Goal: Book appointment/travel/reservation

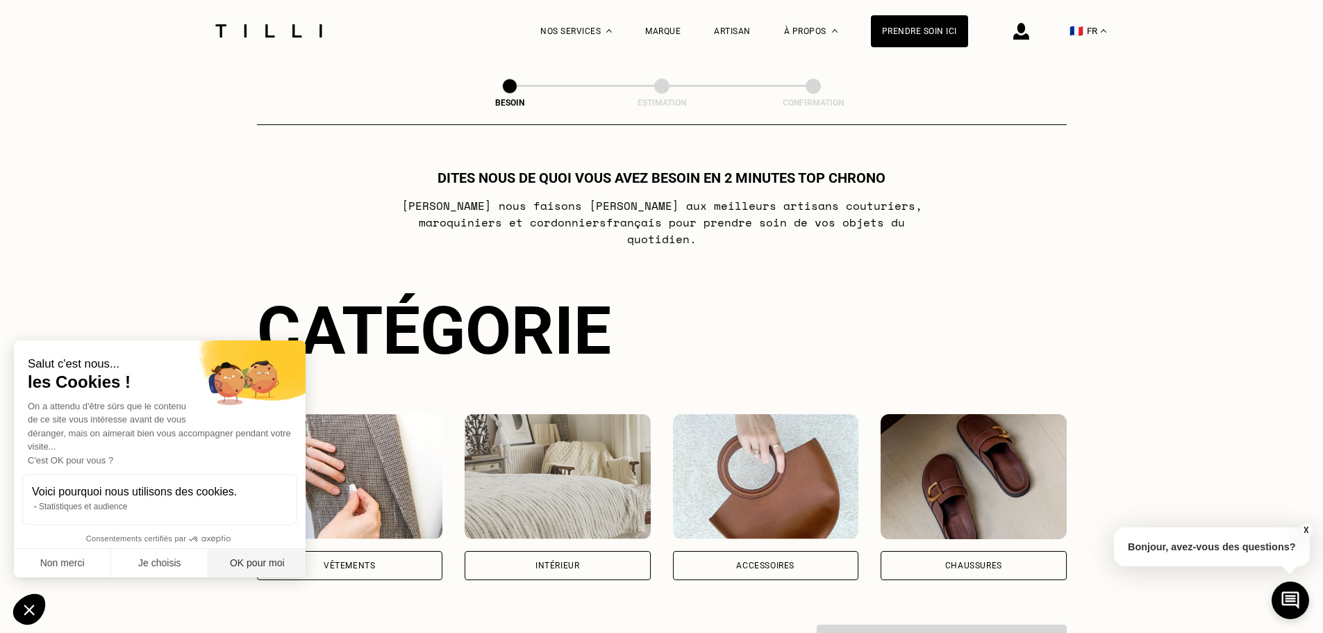
click at [240, 572] on button "OK pour moi" at bounding box center [256, 563] width 97 height 29
checkbox input "true"
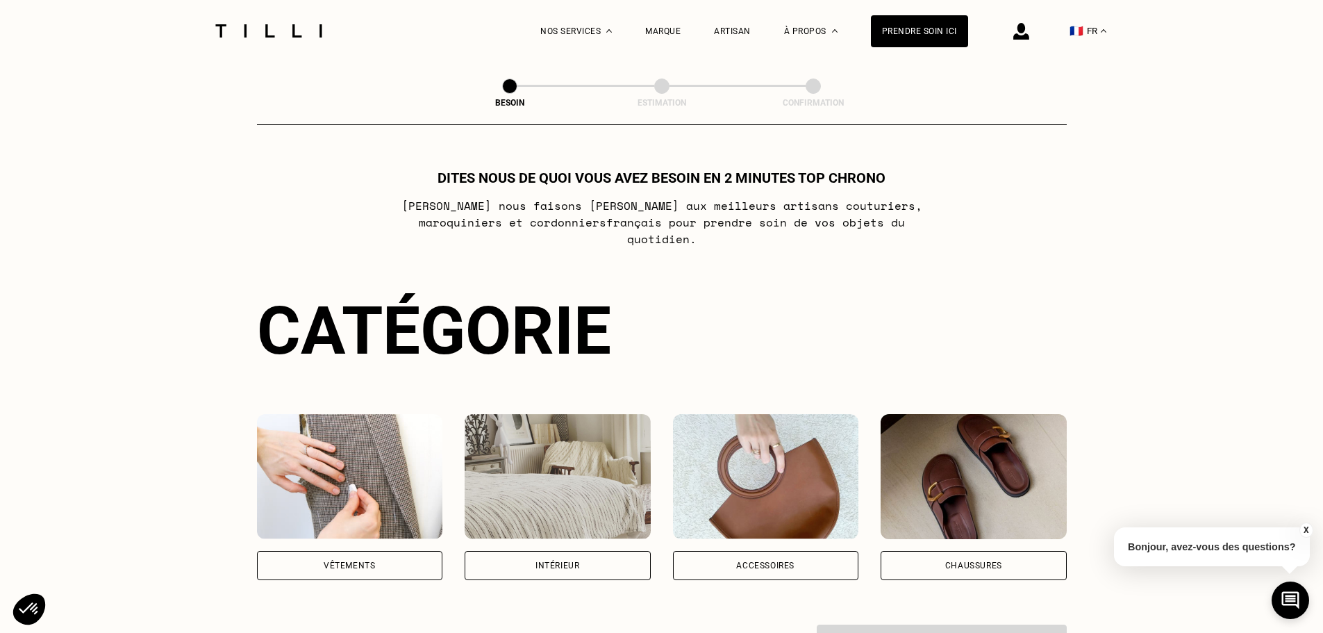
click at [374, 561] on div "Vêtements" at bounding box center [349, 565] width 51 height 8
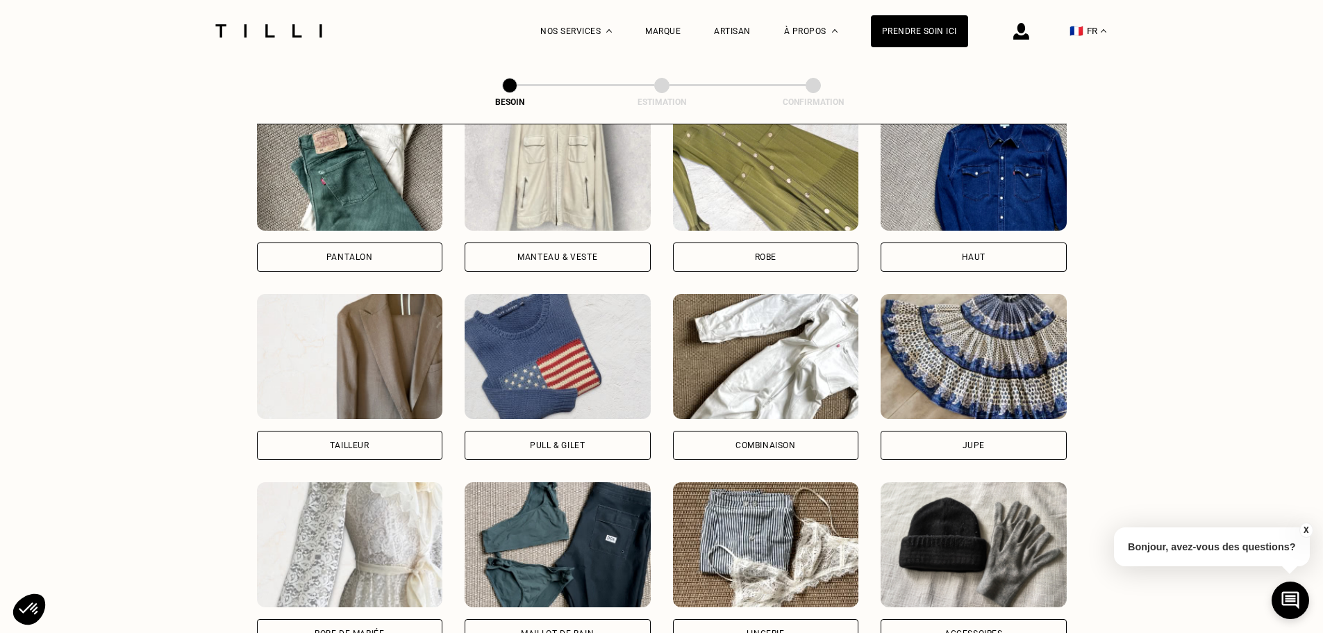
scroll to position [663, 0]
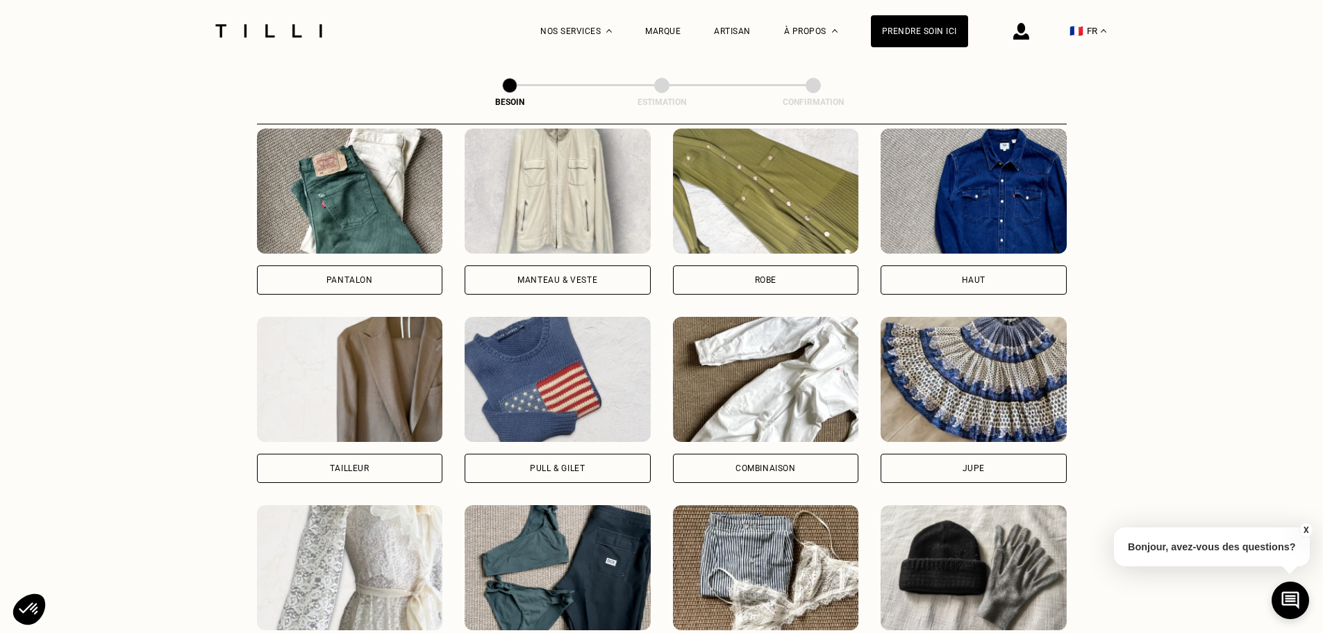
click at [526, 456] on div "Pull & gilet" at bounding box center [558, 468] width 186 height 29
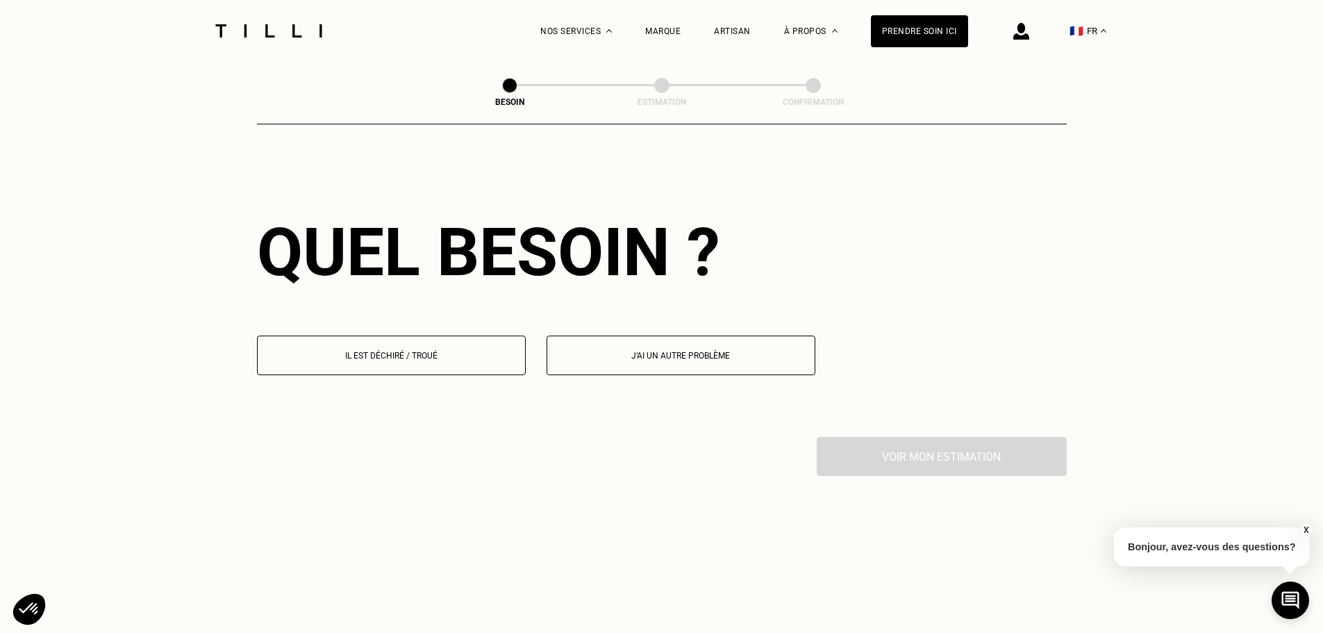
scroll to position [1210, 0]
click at [431, 350] on p "Il est déchiré / troué" at bounding box center [392, 355] width 254 height 10
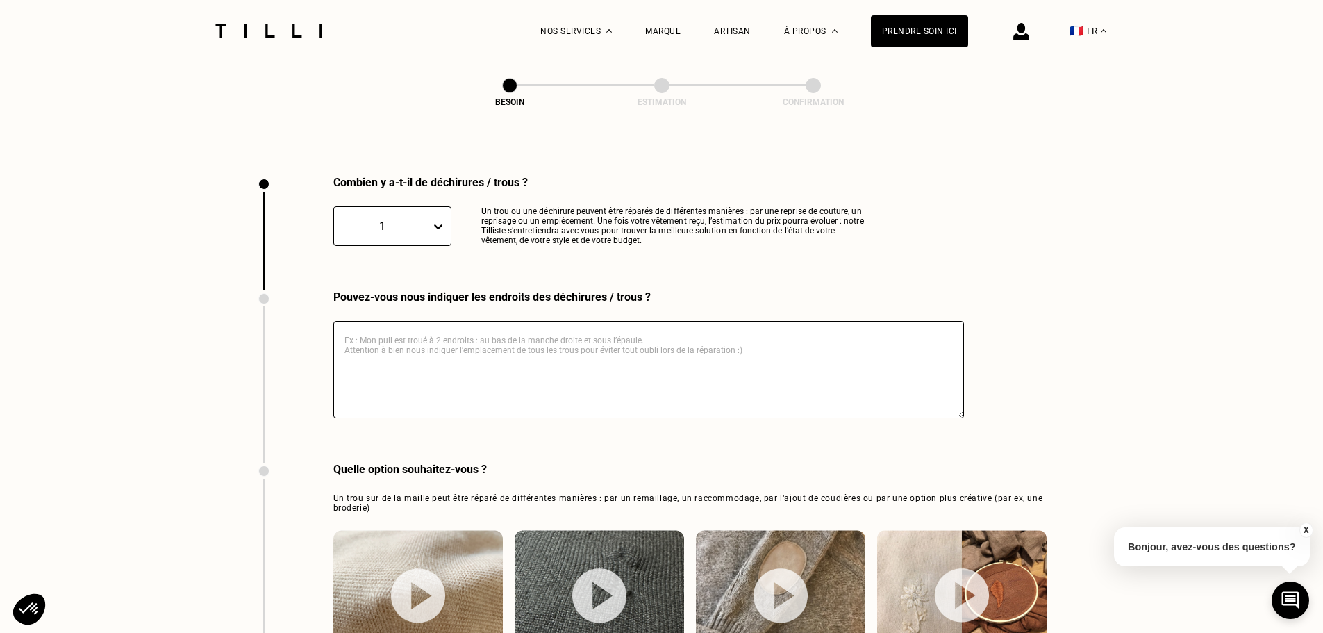
scroll to position [1480, 0]
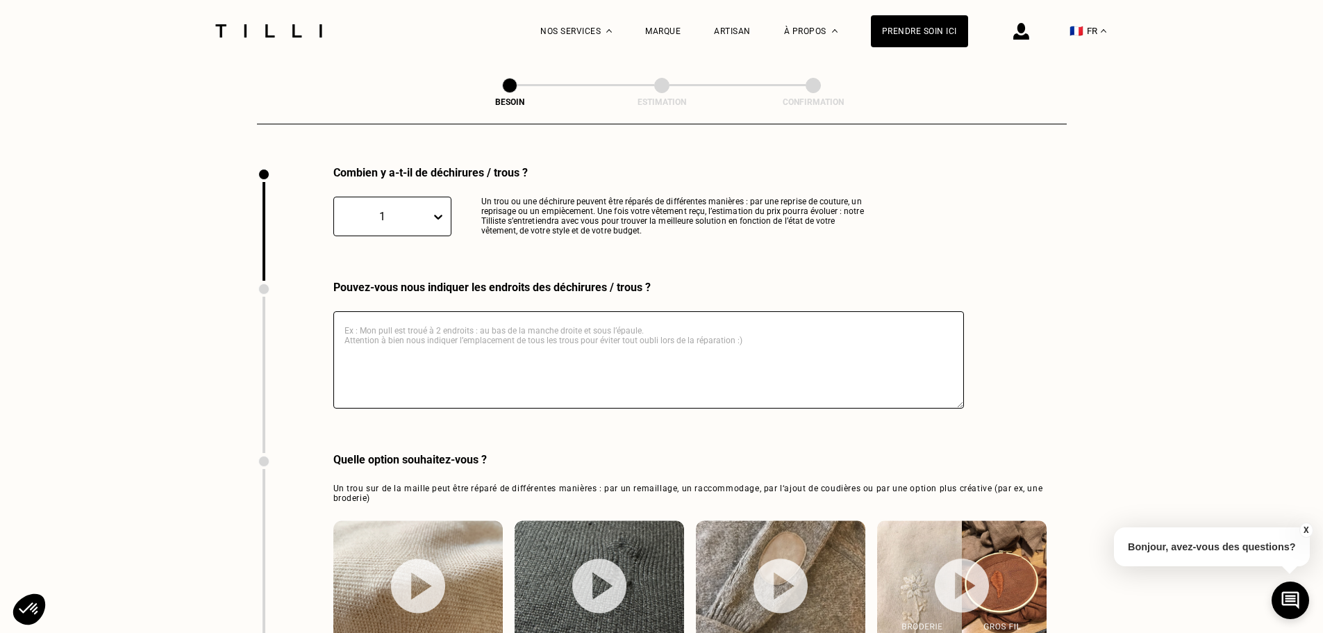
click at [372, 321] on textarea at bounding box center [648, 359] width 631 height 97
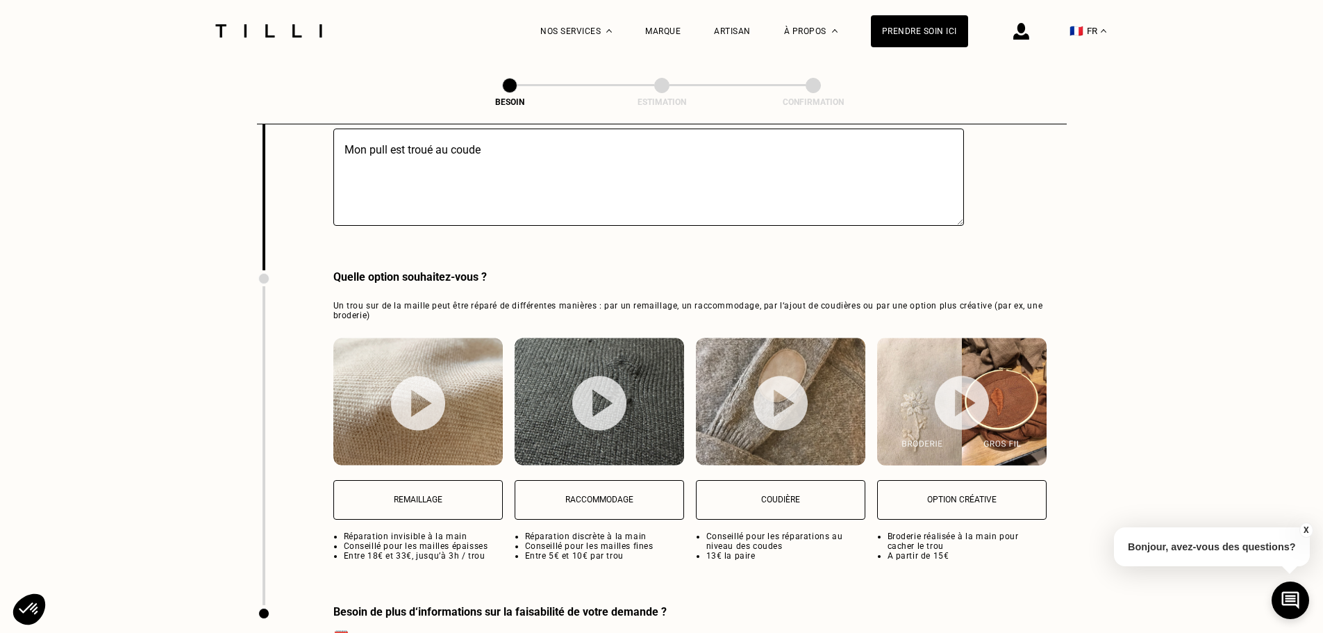
scroll to position [1758, 0]
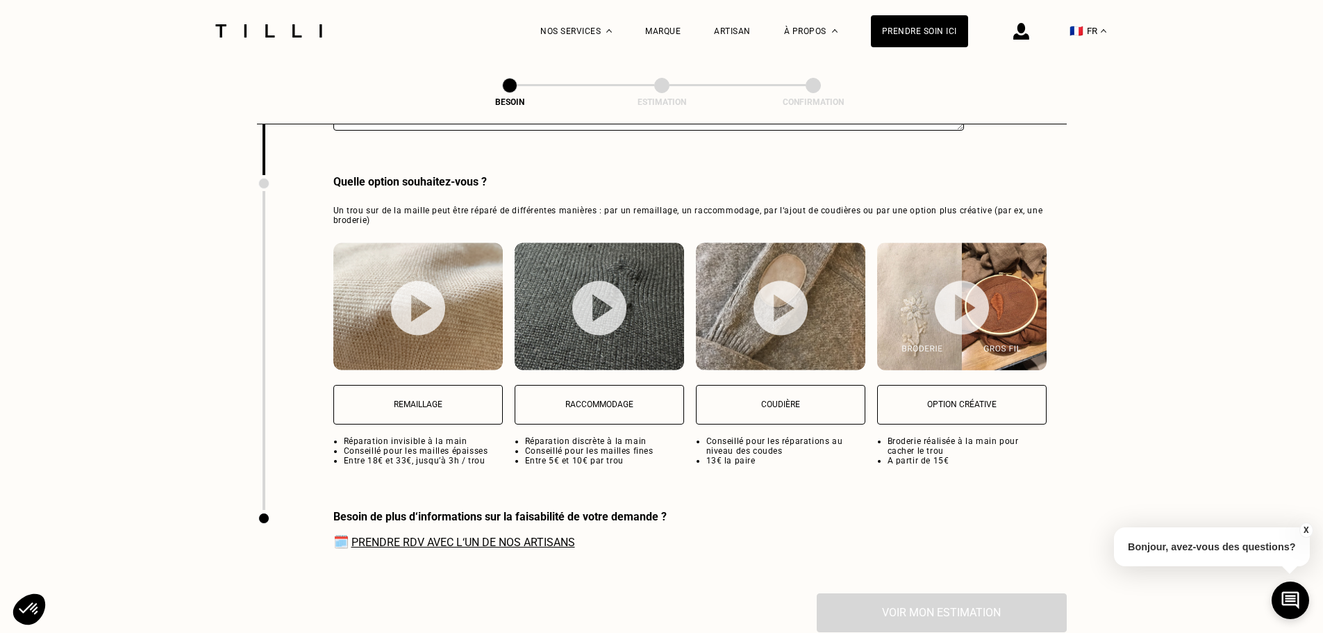
type textarea "Mon pull est troué au coude"
click at [415, 299] on img at bounding box center [418, 308] width 54 height 55
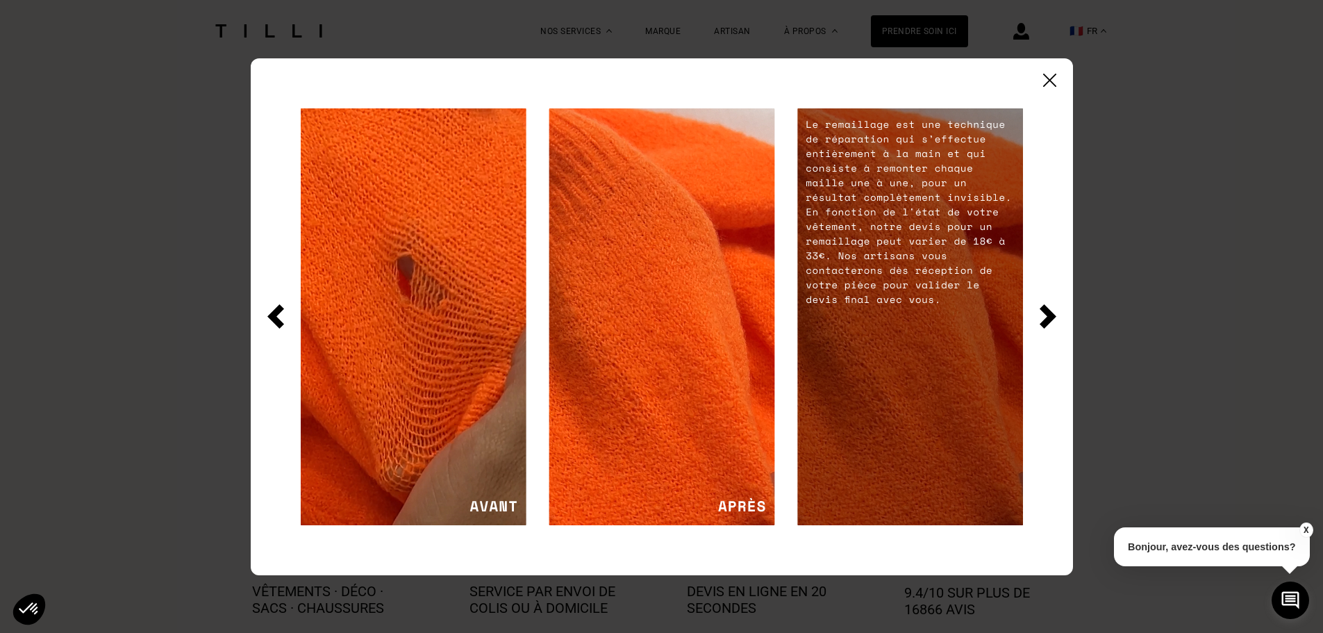
scroll to position [2102, 0]
click at [1046, 319] on img at bounding box center [1048, 316] width 17 height 24
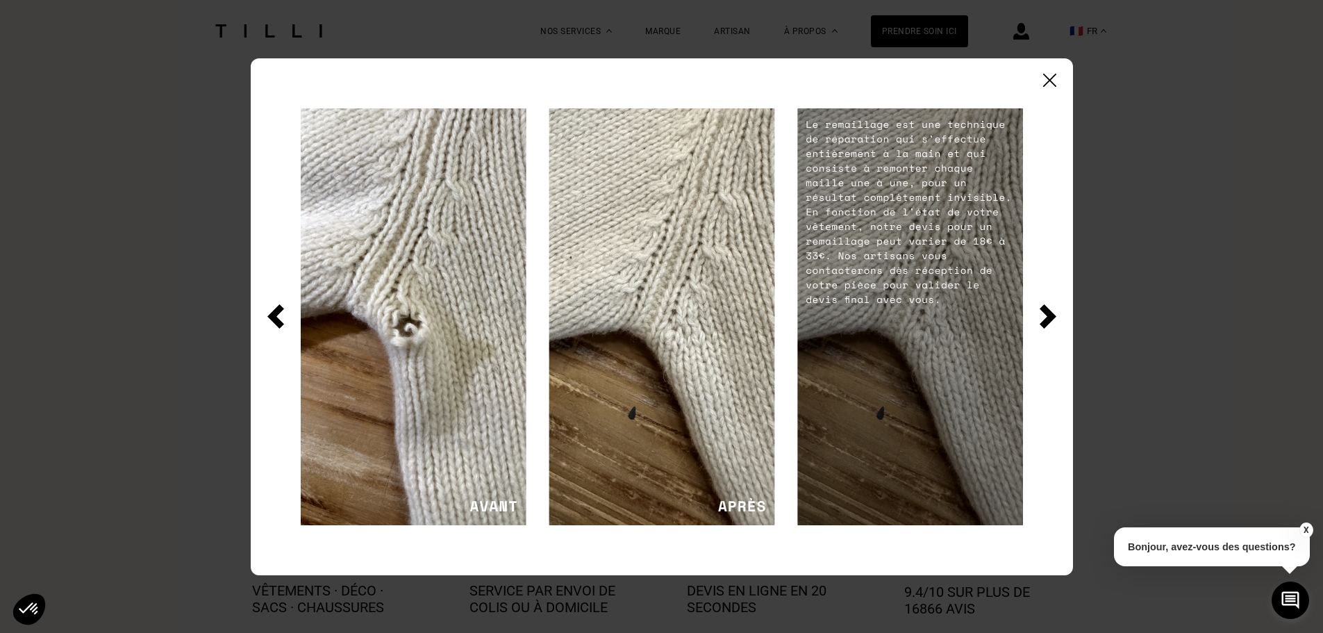
click at [1043, 313] on img at bounding box center [1048, 316] width 17 height 24
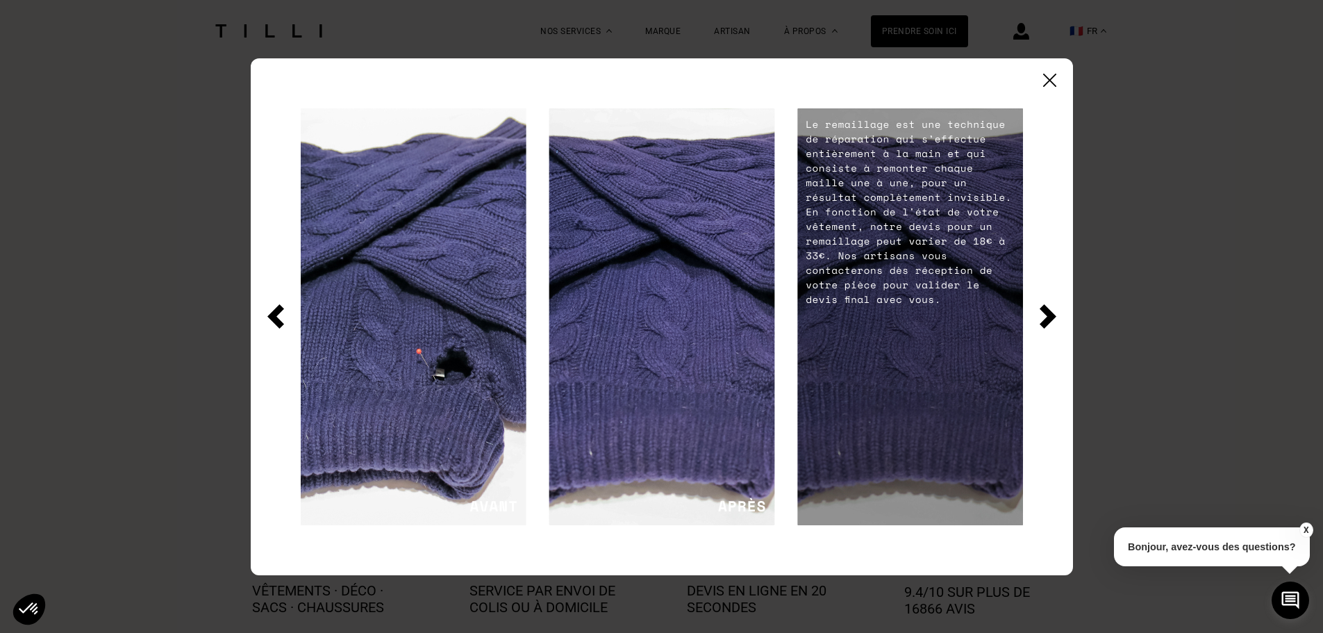
click at [1043, 313] on img at bounding box center [1048, 316] width 17 height 24
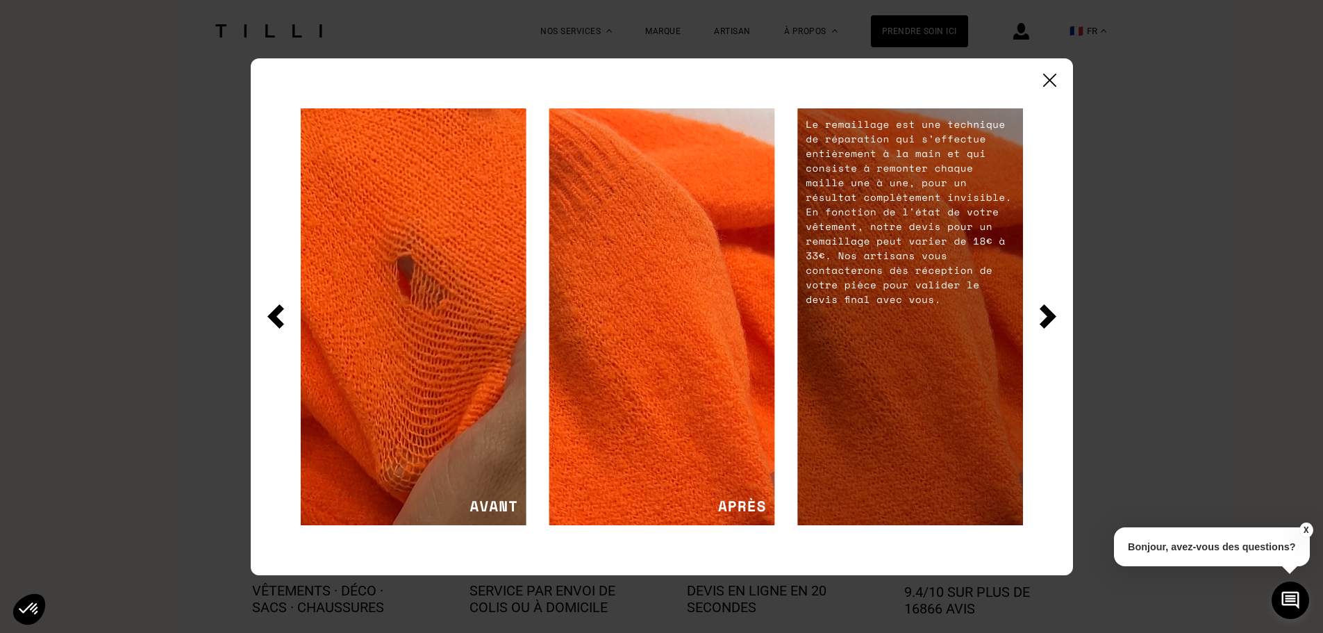
click at [1045, 76] on img at bounding box center [1049, 80] width 13 height 13
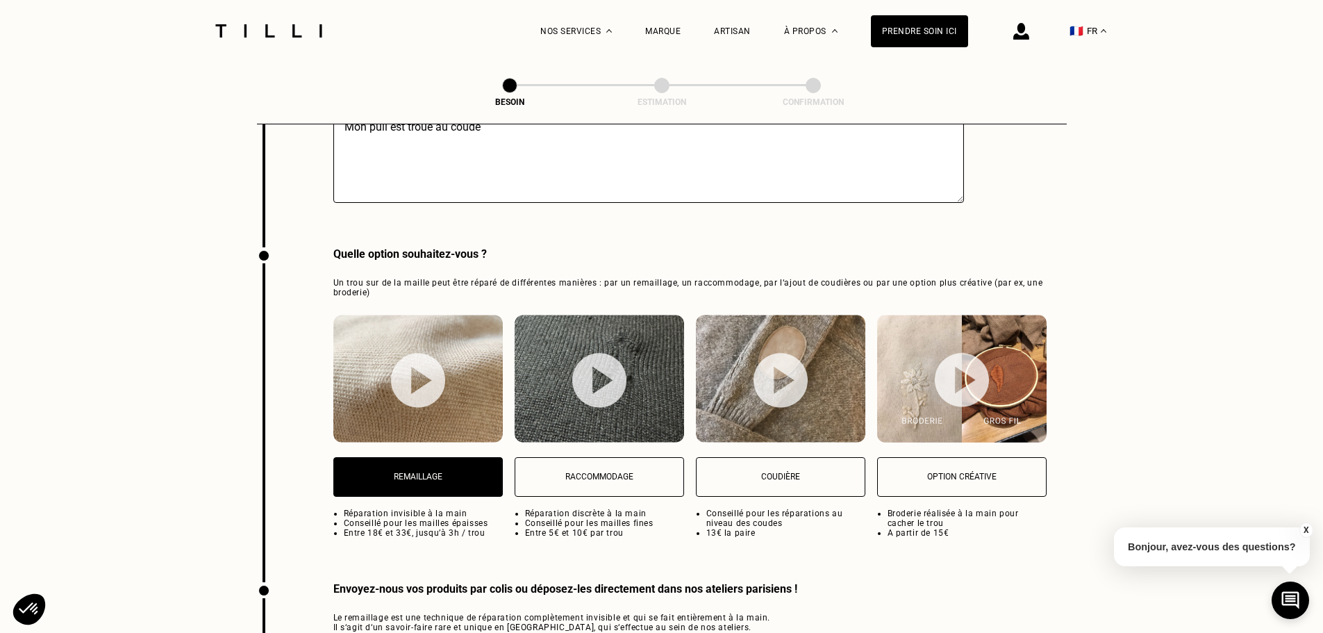
click at [584, 472] on p "Raccommodage" at bounding box center [599, 477] width 154 height 10
select select "FR"
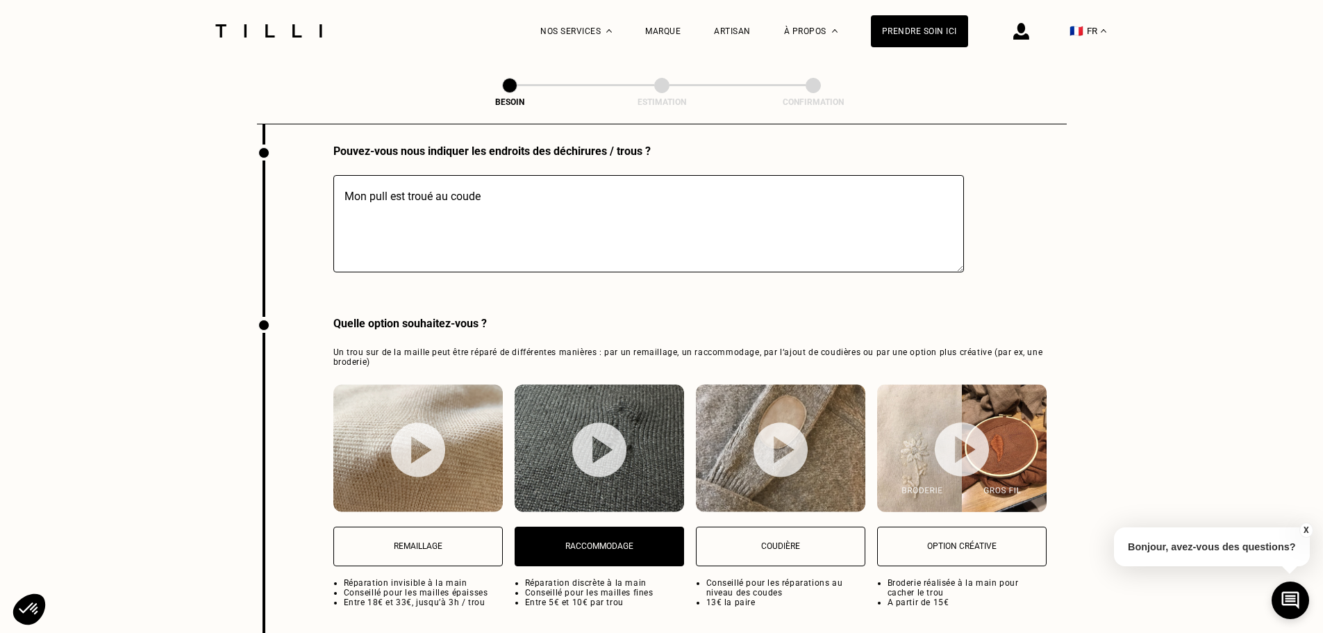
click at [592, 440] on img at bounding box center [599, 449] width 54 height 55
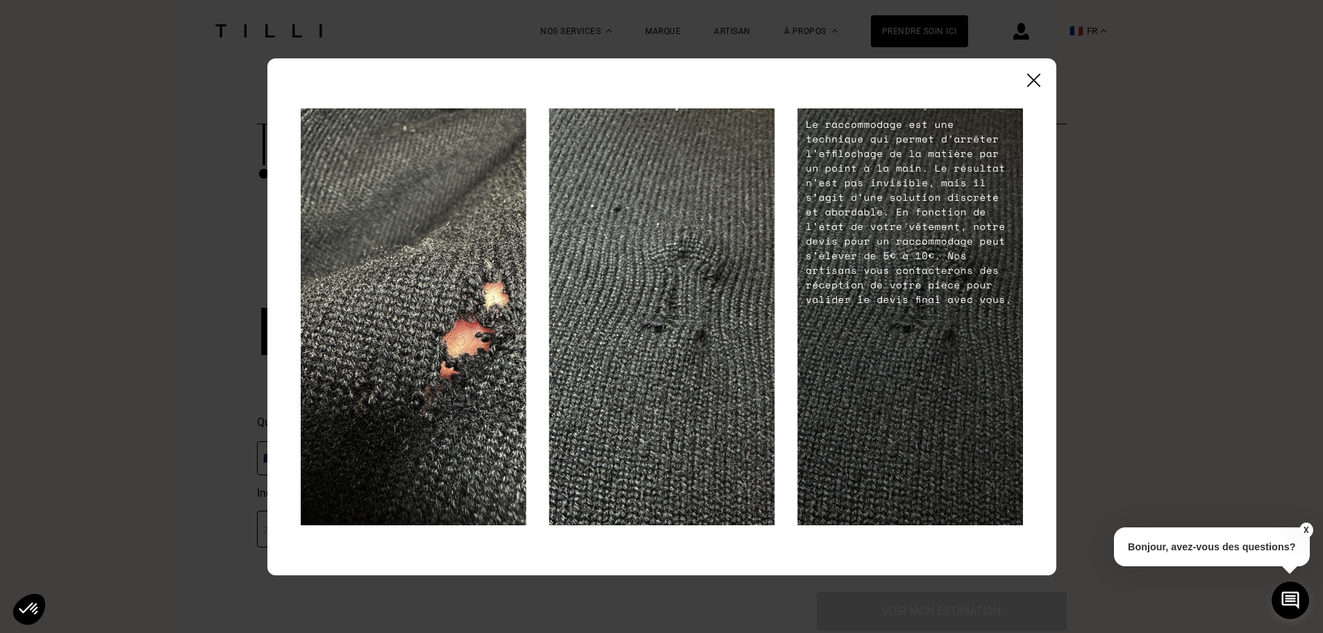
click at [1033, 81] on img at bounding box center [1033, 80] width 13 height 13
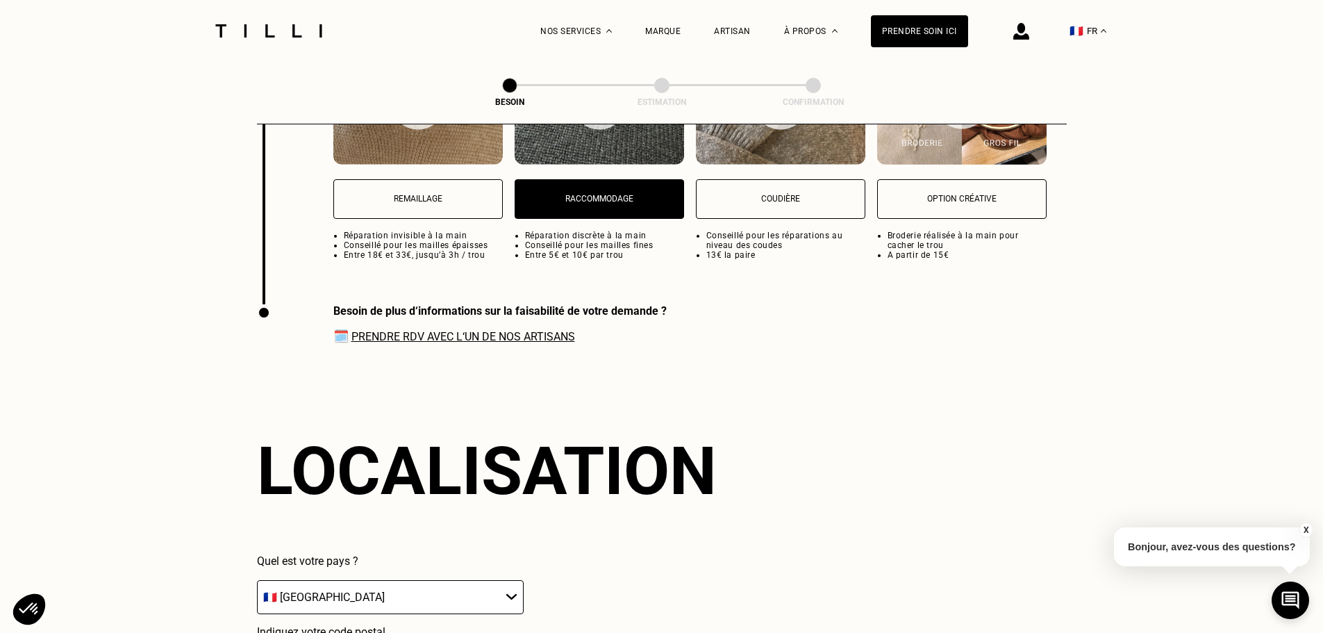
scroll to position [1755, 0]
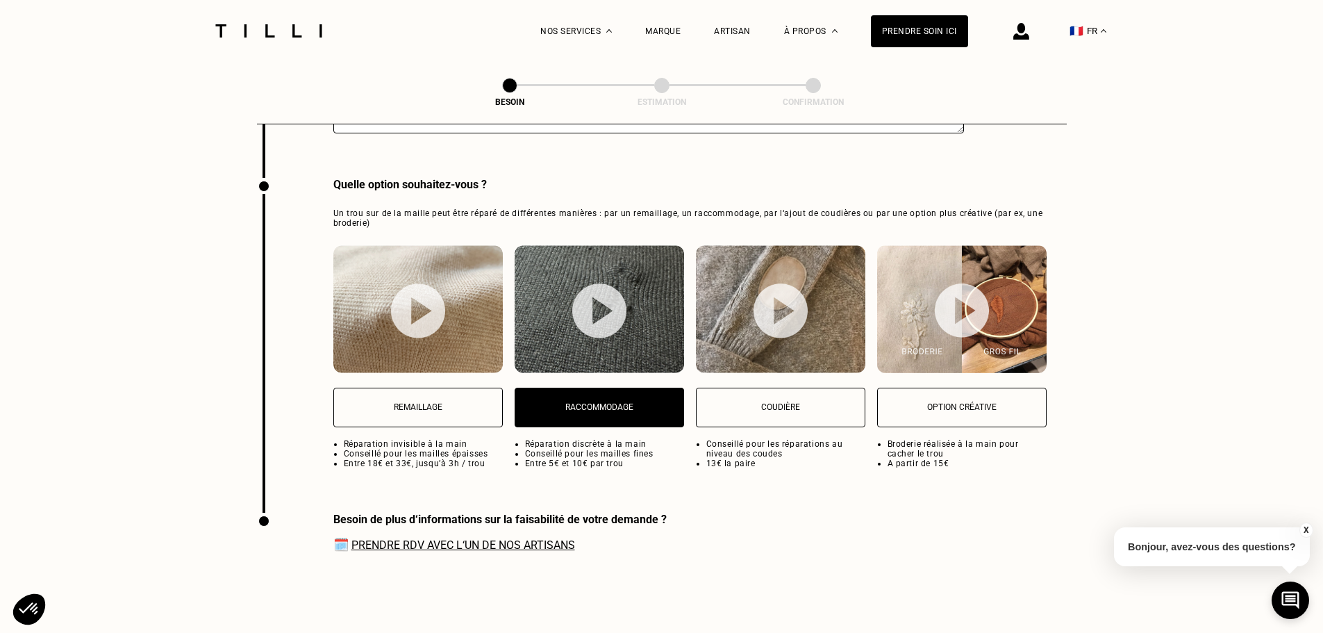
click at [404, 402] on p "Remaillage" at bounding box center [418, 407] width 154 height 10
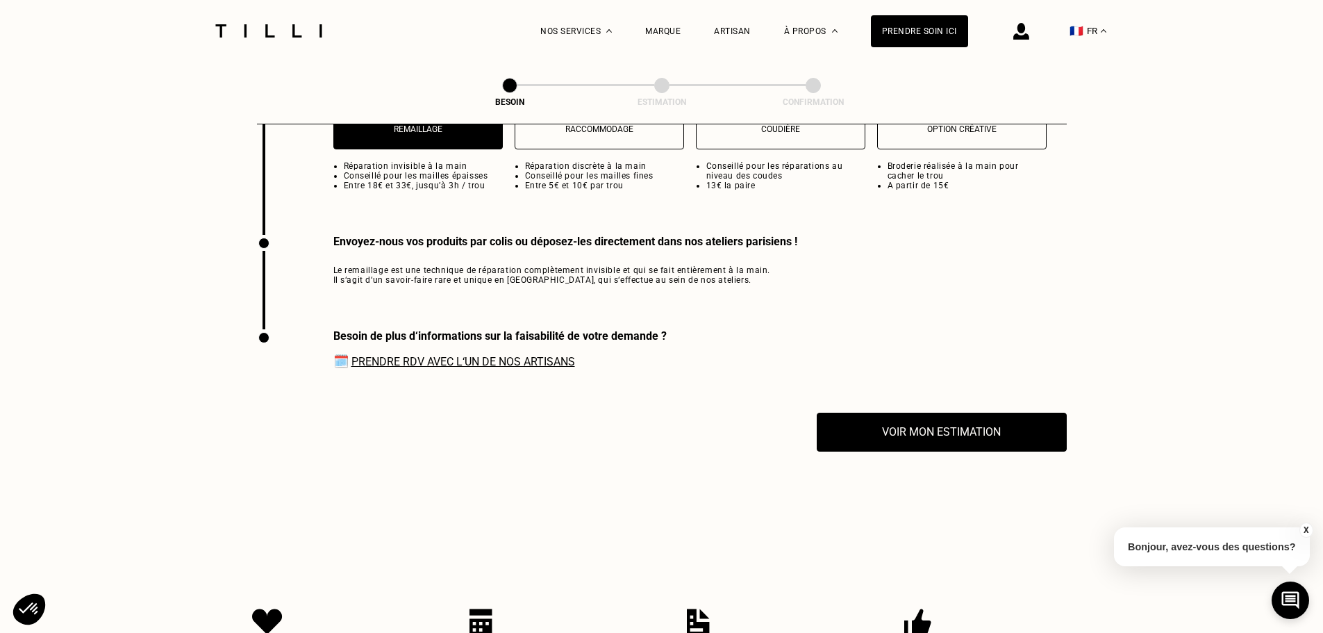
scroll to position [2102, 0]
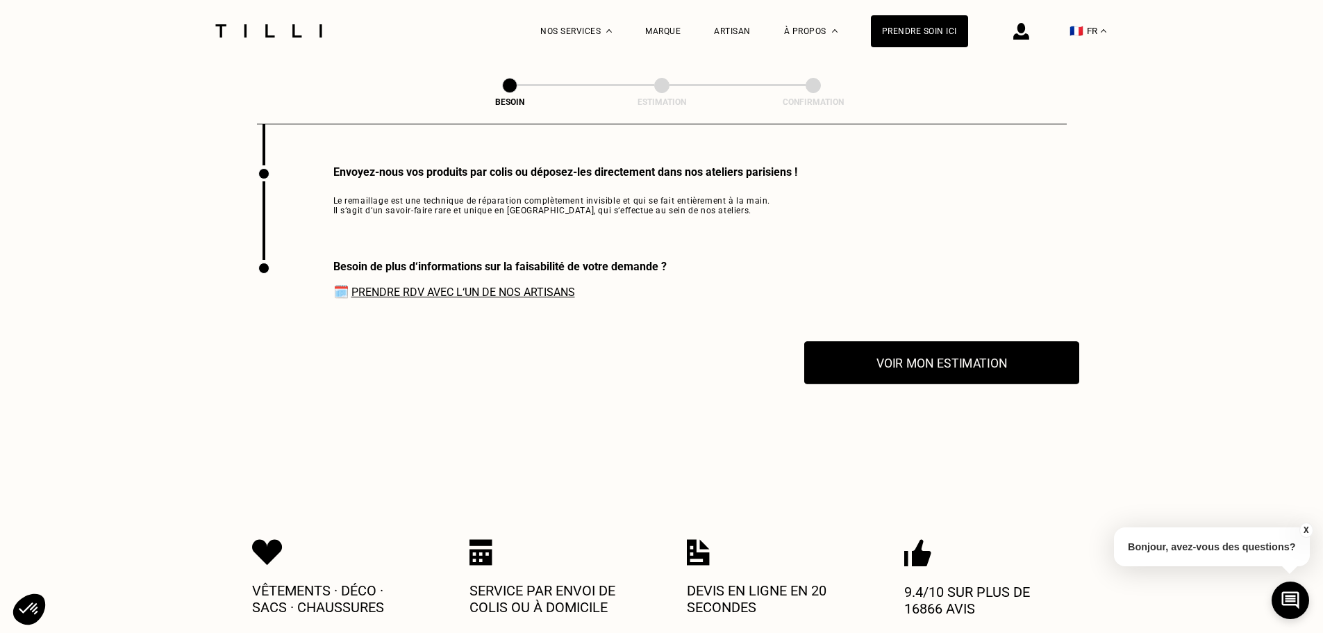
click at [880, 363] on button "Voir mon estimation" at bounding box center [941, 362] width 275 height 43
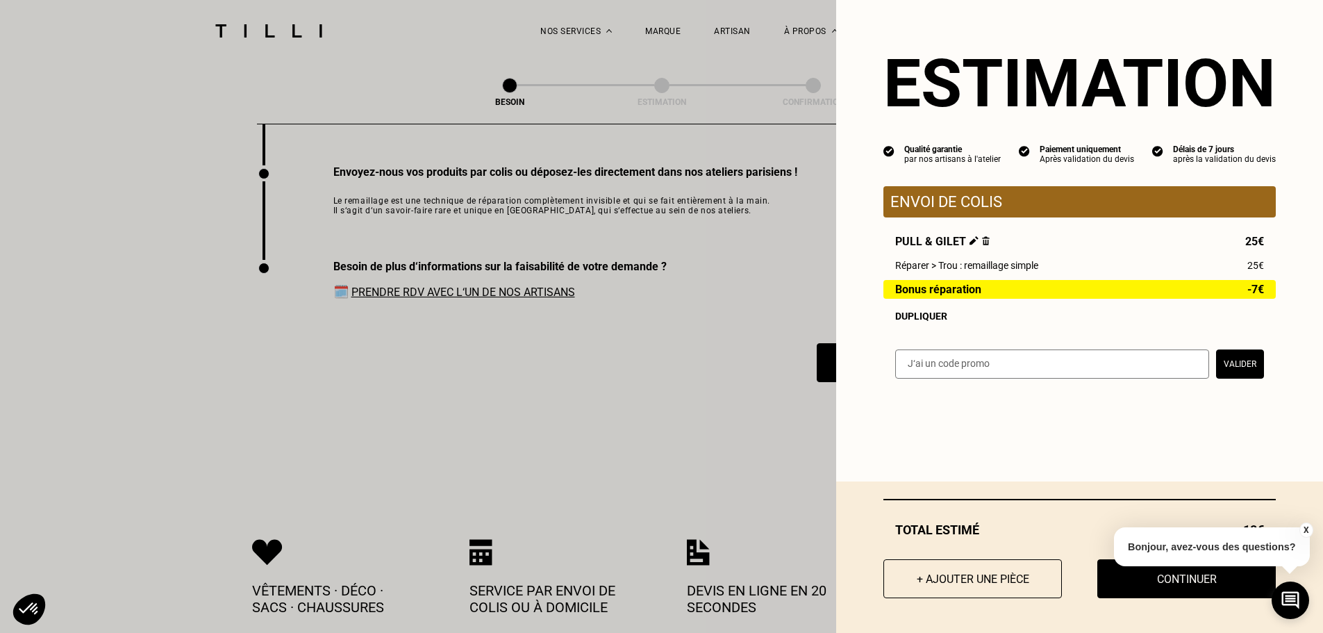
click at [911, 320] on div "Dupliquer" at bounding box center [1079, 315] width 369 height 11
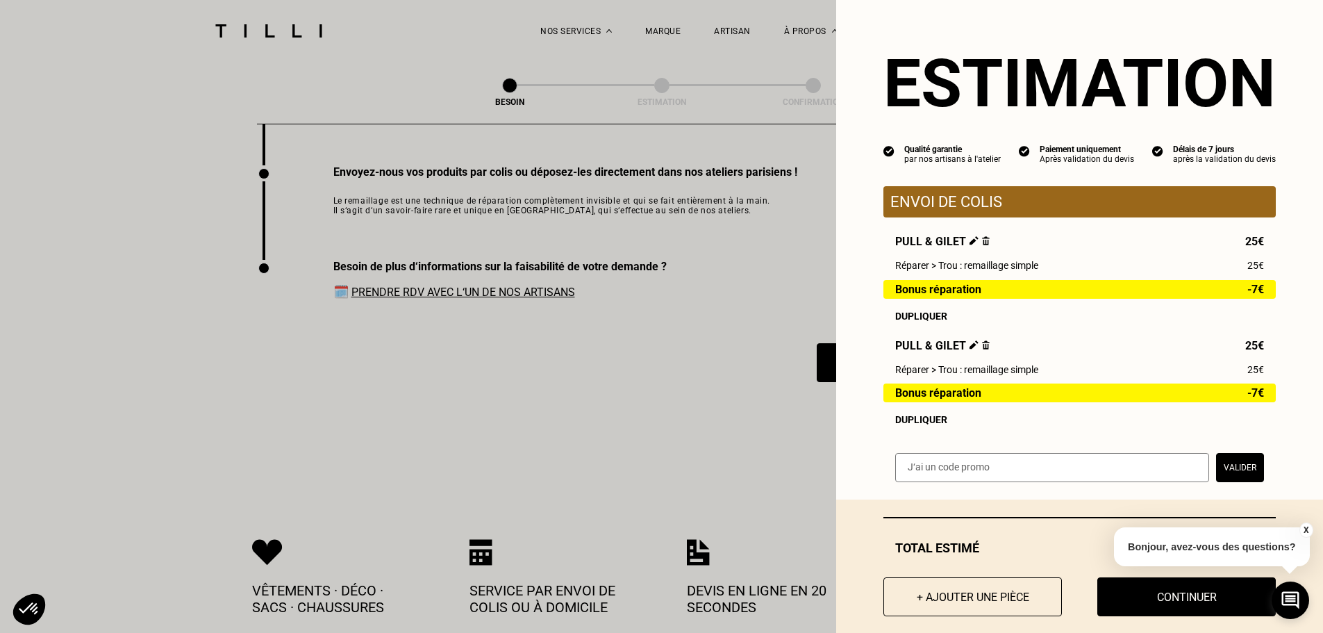
click at [982, 349] on img at bounding box center [986, 344] width 8 height 9
click at [982, 347] on img at bounding box center [986, 344] width 8 height 9
click at [982, 349] on img at bounding box center [986, 344] width 8 height 9
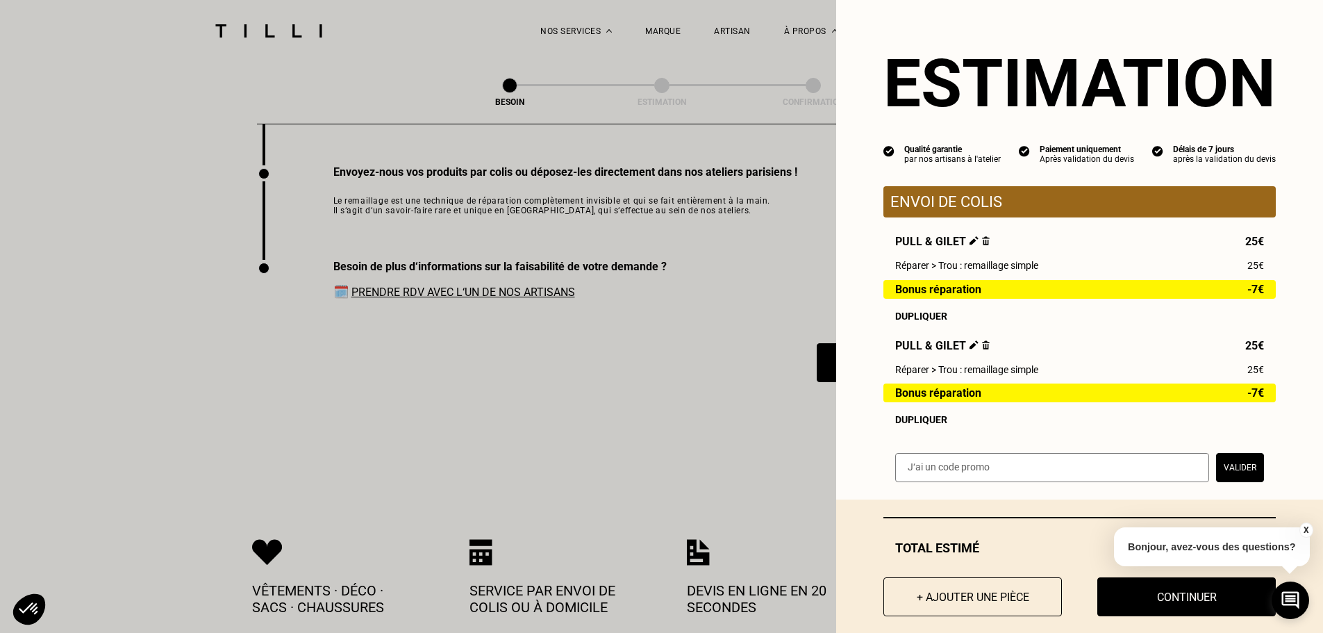
click at [1305, 528] on button "X" at bounding box center [1306, 529] width 14 height 15
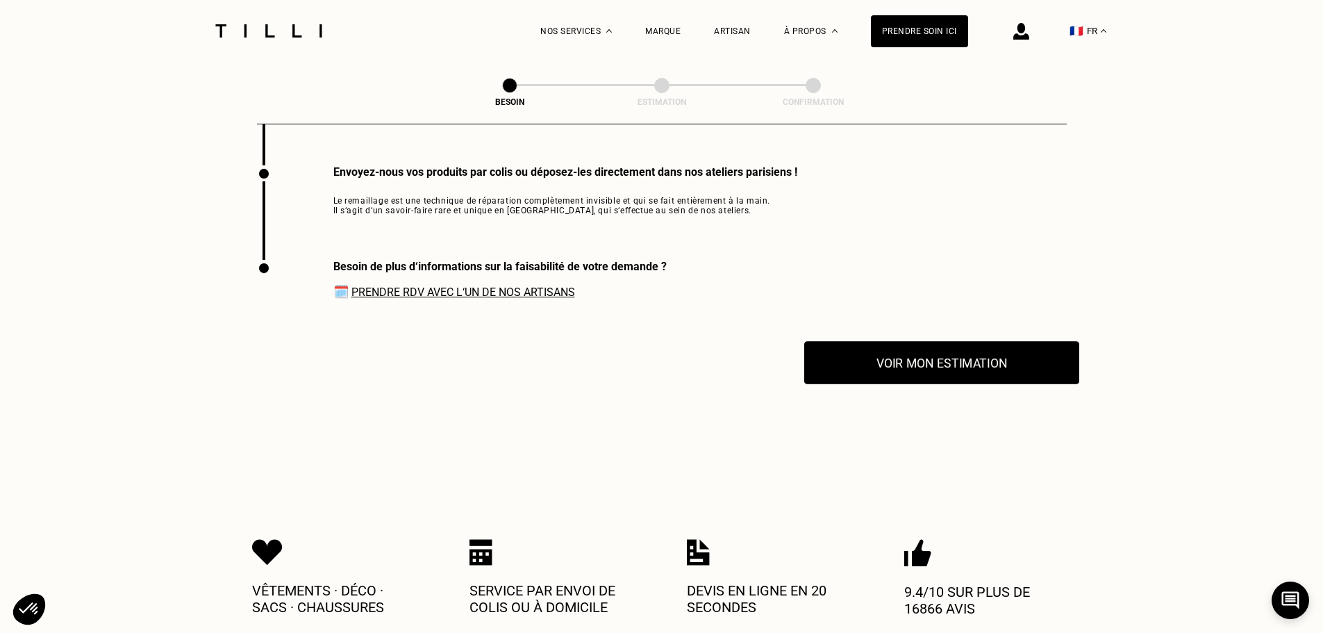
click at [869, 363] on button "Voir mon estimation" at bounding box center [941, 362] width 275 height 43
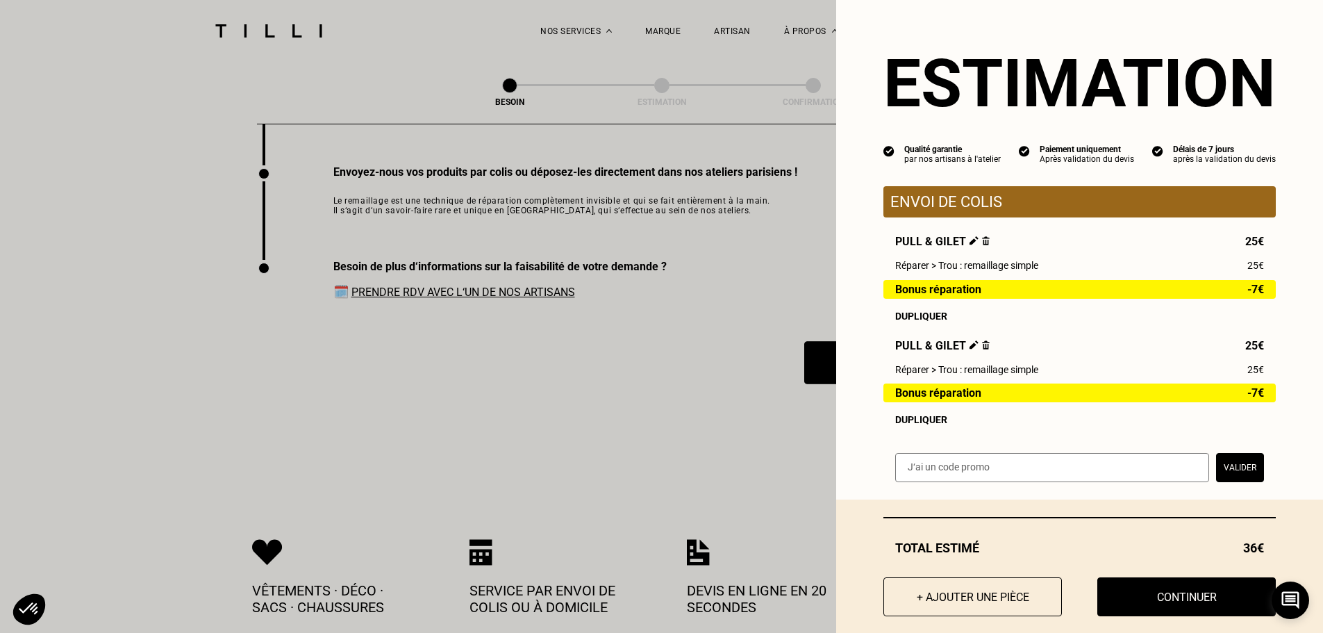
click at [970, 349] on img at bounding box center [974, 344] width 9 height 9
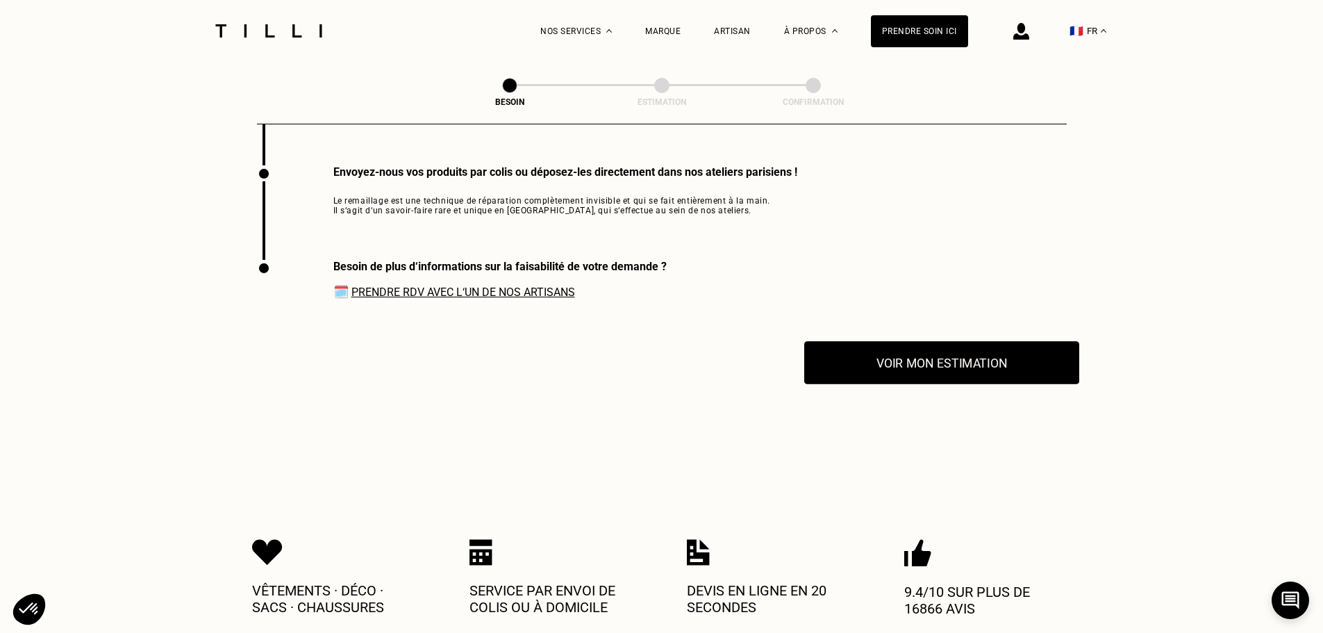
click at [970, 363] on button "Voir mon estimation" at bounding box center [941, 362] width 275 height 43
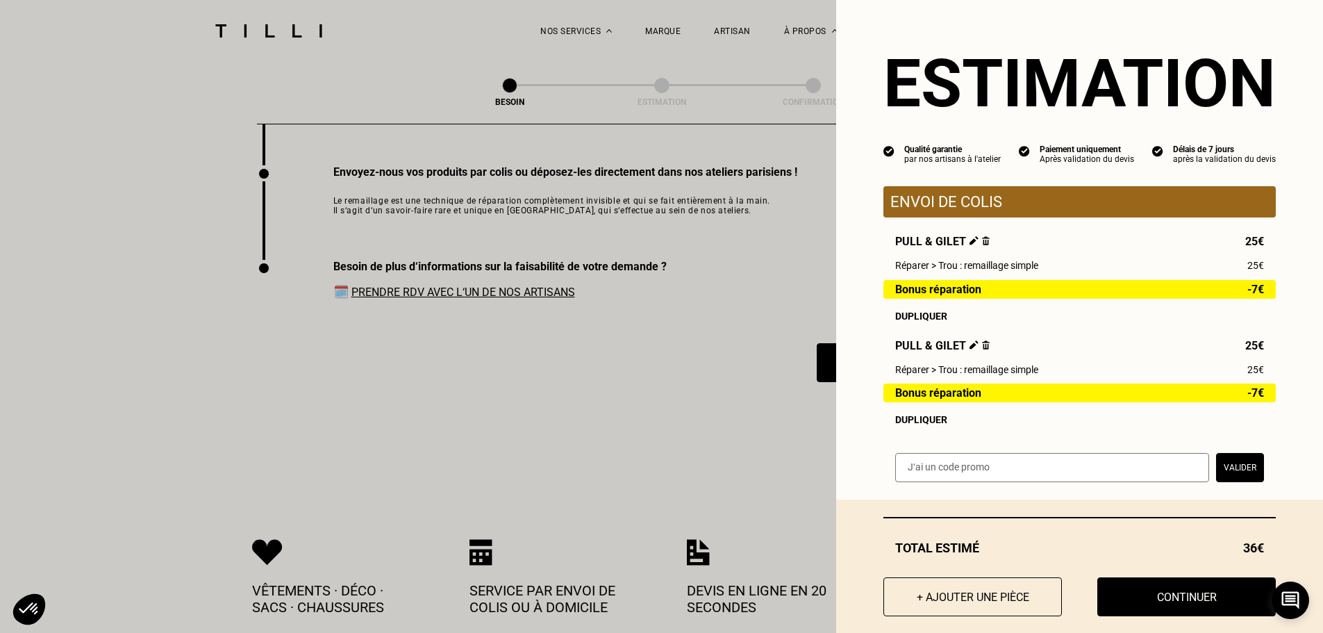
click at [982, 349] on img at bounding box center [986, 344] width 8 height 9
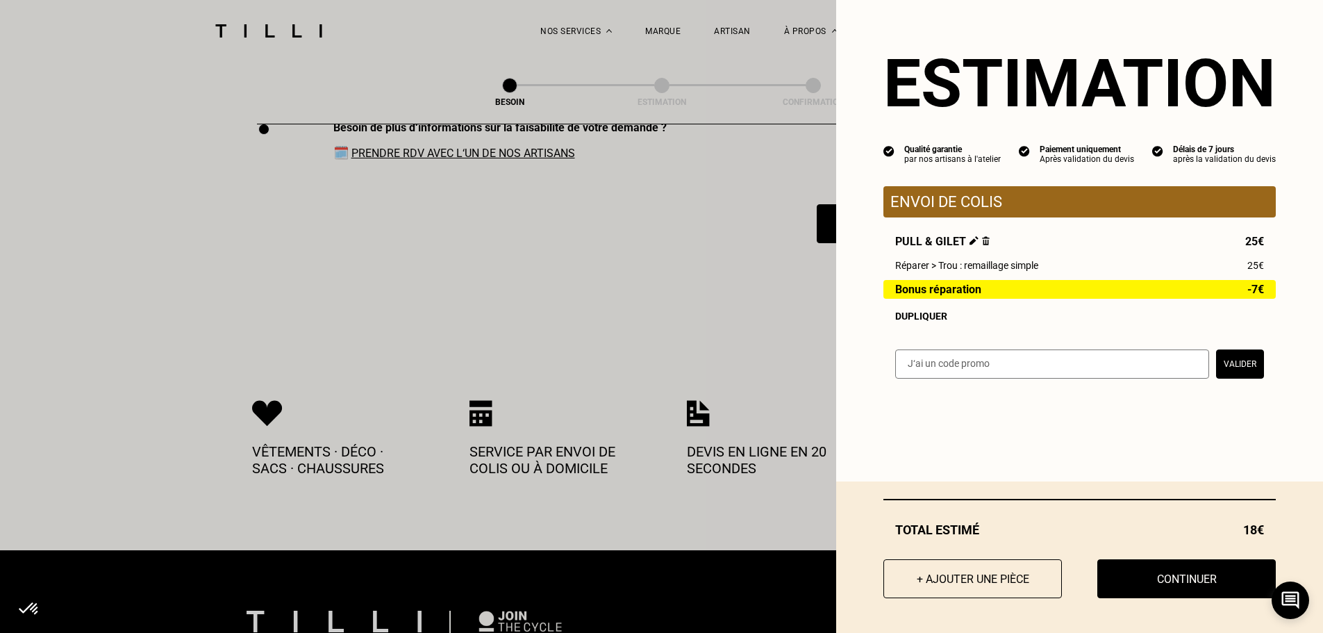
click at [1171, 588] on button "Continuer" at bounding box center [1186, 578] width 178 height 39
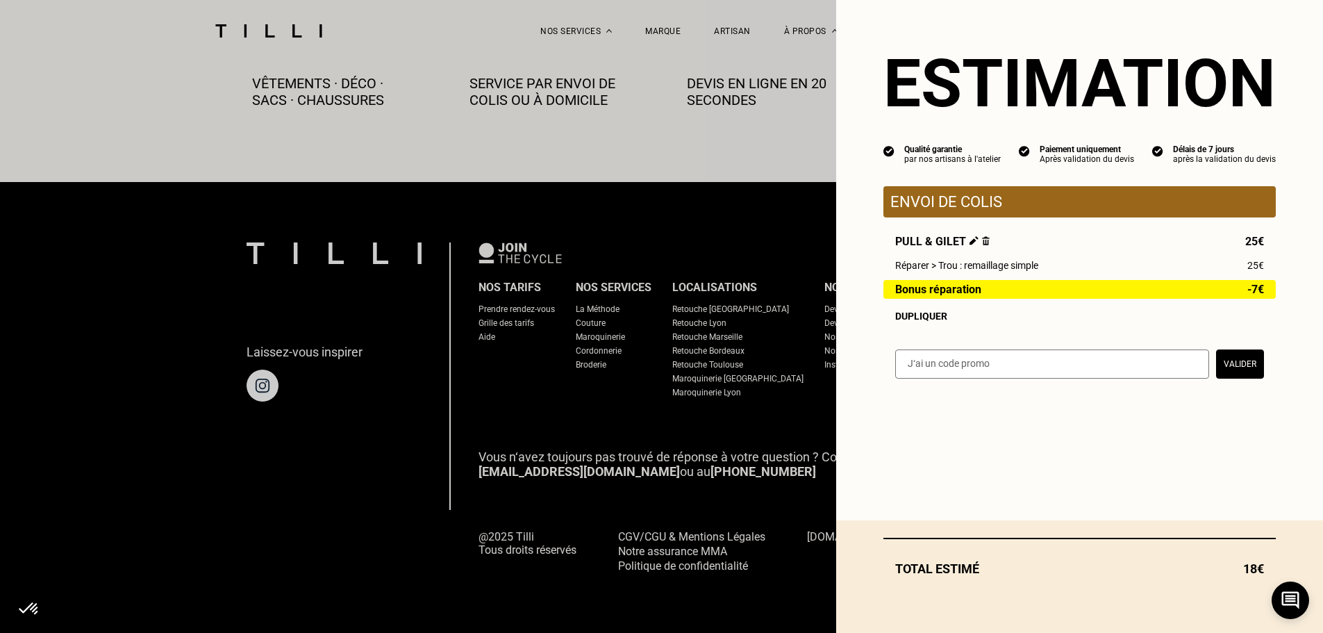
scroll to position [774, 0]
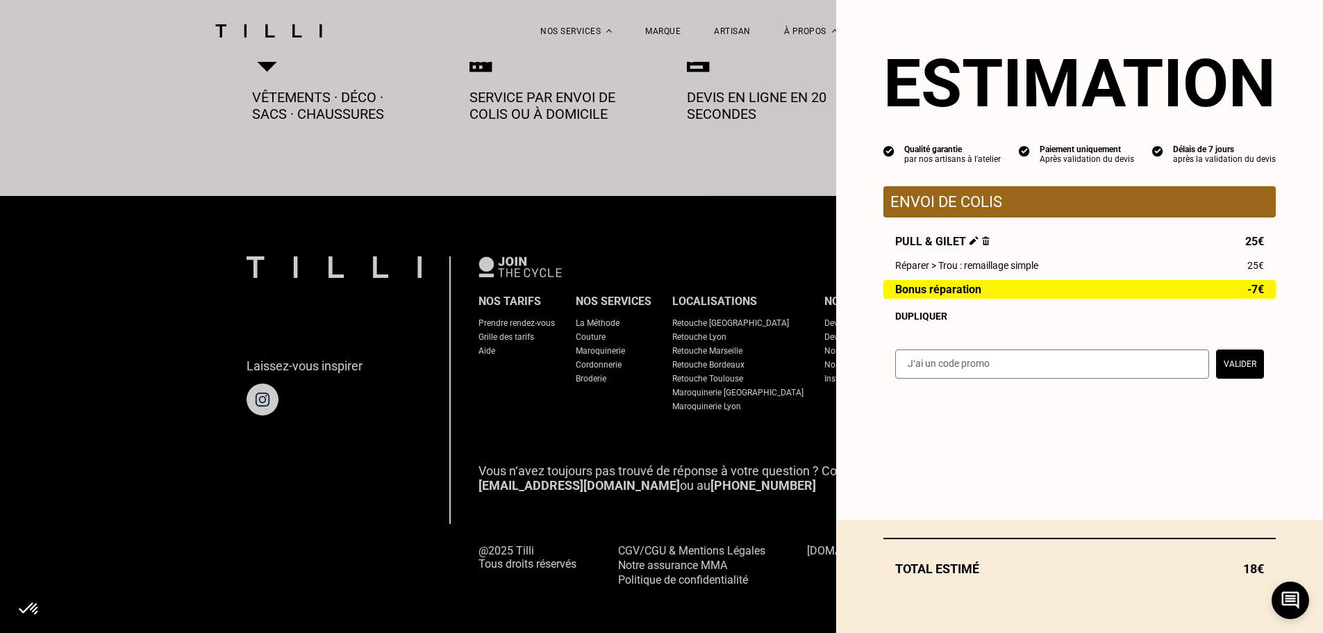
select select "FR"
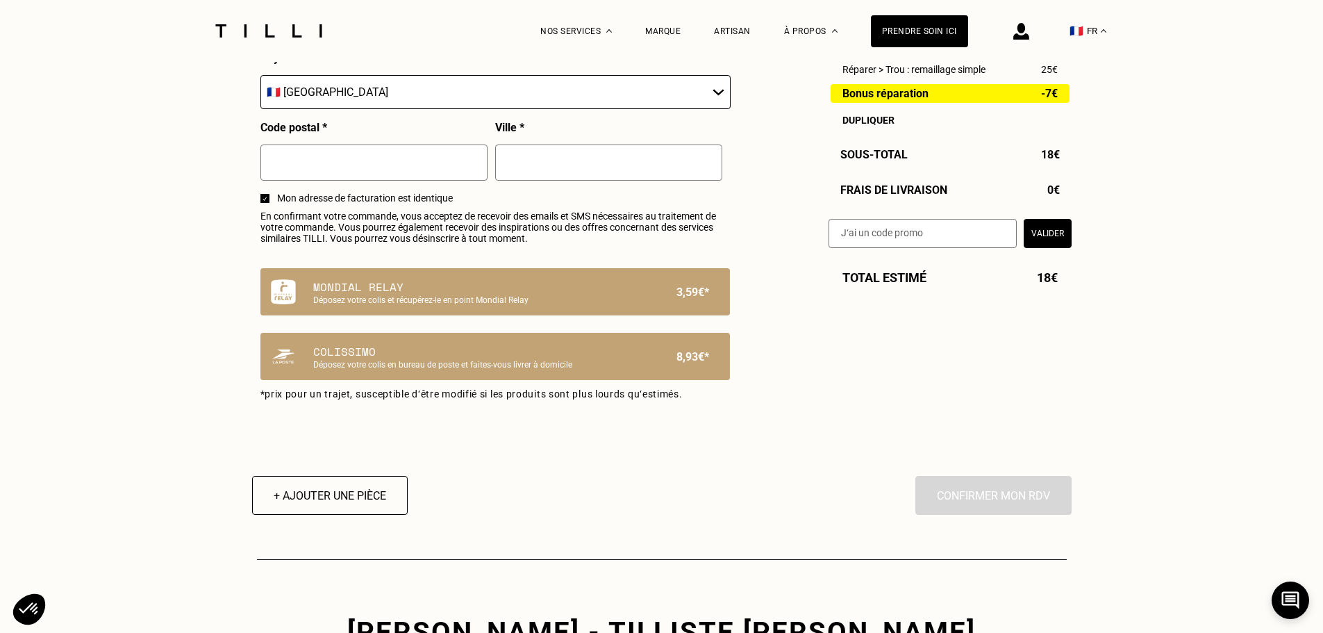
scroll to position [972, 0]
